Goal: Task Accomplishment & Management: Use online tool/utility

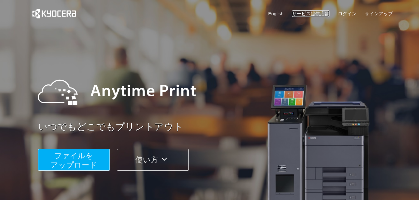
click at [309, 11] on link "サービス提供店舗" at bounding box center [310, 13] width 37 height 7
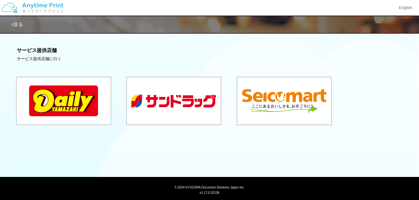
click at [17, 22] on span "戻る" at bounding box center [17, 24] width 12 height 5
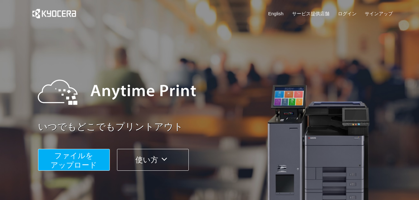
click at [75, 157] on span "ファイルを ​​アップロード" at bounding box center [73, 160] width 46 height 18
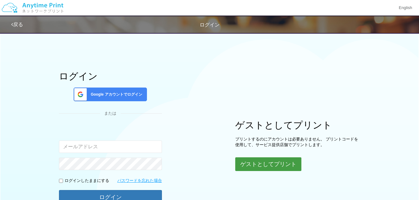
click at [269, 168] on button "ゲストとしてプリント" at bounding box center [268, 164] width 66 height 14
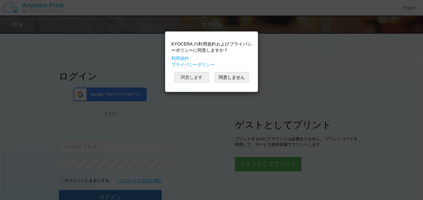
click at [199, 78] on button "同意します" at bounding box center [192, 77] width 34 height 11
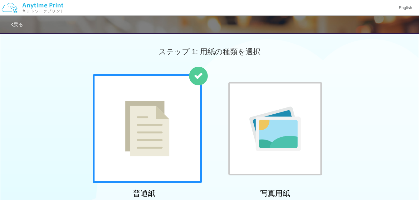
scroll to position [175, 0]
